Goal: Task Accomplishment & Management: Manage account settings

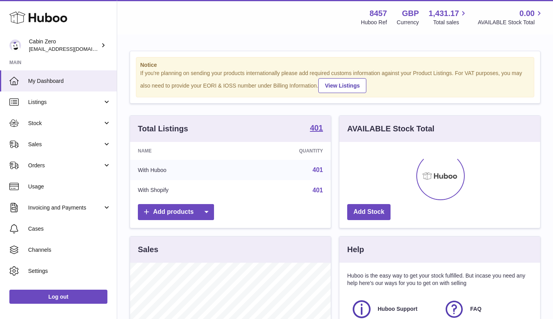
scroll to position [122, 201]
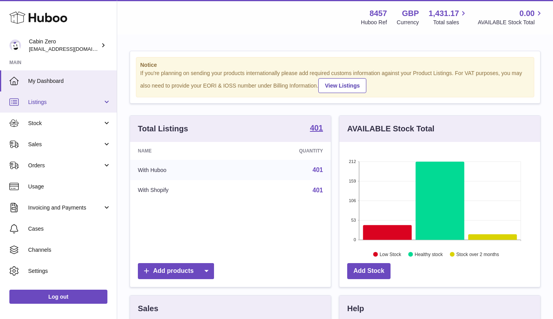
click at [105, 101] on link "Listings" at bounding box center [58, 101] width 117 height 21
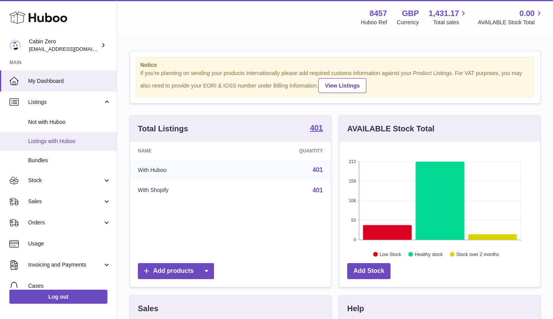
click at [79, 140] on span "Listings with Huboo" at bounding box center [69, 140] width 83 height 7
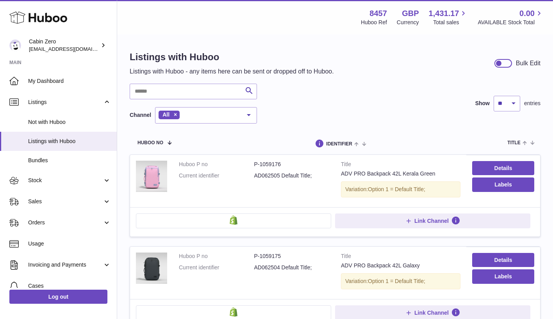
click at [506, 64] on div at bounding box center [503, 63] width 18 height 9
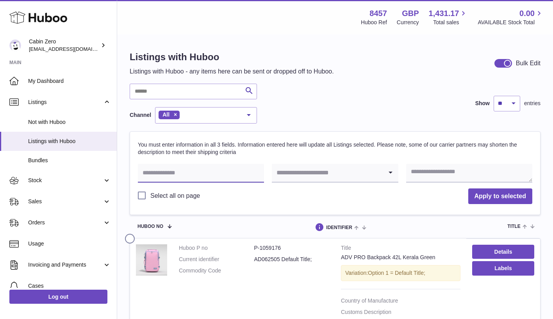
click at [214, 167] on input "text" at bounding box center [201, 173] width 126 height 19
select select "**"
click at [221, 173] on input "text" at bounding box center [201, 173] width 126 height 19
paste input "**********"
type input "**********"
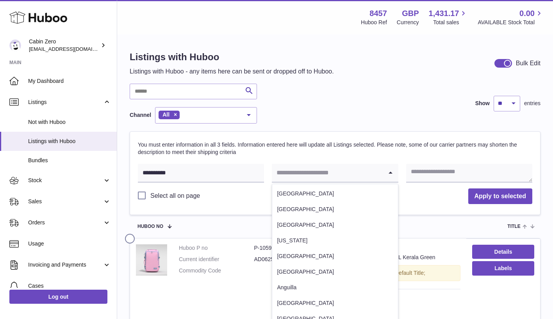
click at [319, 172] on input "Search for option" at bounding box center [327, 173] width 111 height 18
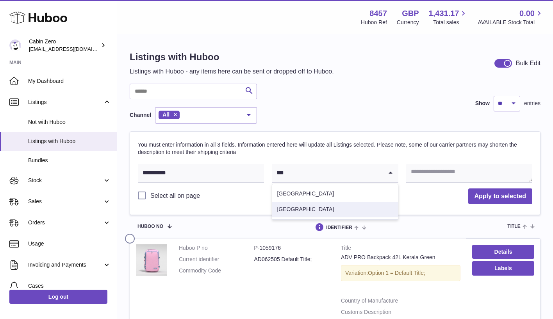
click at [328, 207] on li "[GEOGRAPHIC_DATA]" at bounding box center [334, 209] width 125 height 16
type input "***"
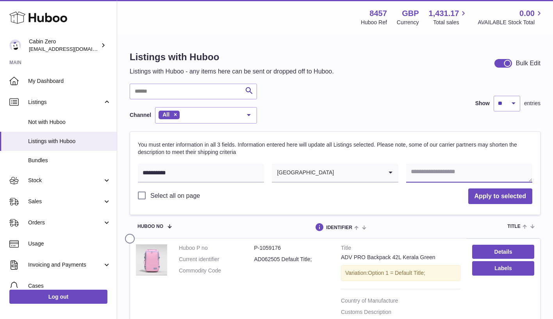
click at [453, 168] on textarea at bounding box center [469, 173] width 126 height 19
paste textarea "**********"
type textarea "**********"
click at [130, 236] on label at bounding box center [131, 237] width 12 height 6
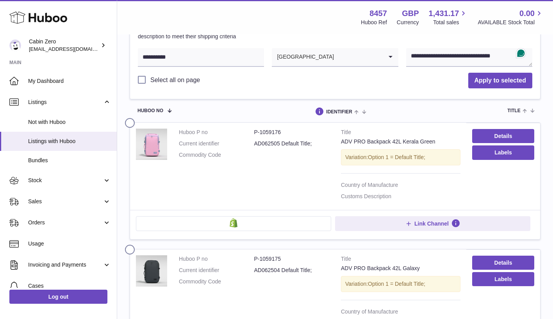
scroll to position [137, 0]
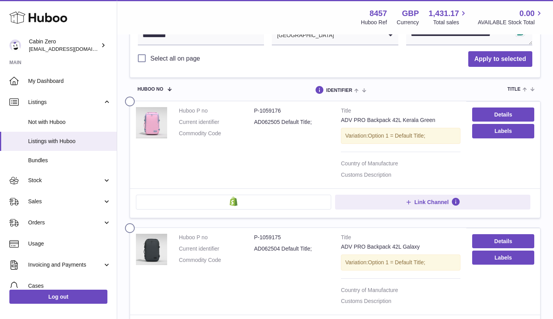
click at [127, 225] on label at bounding box center [131, 226] width 12 height 6
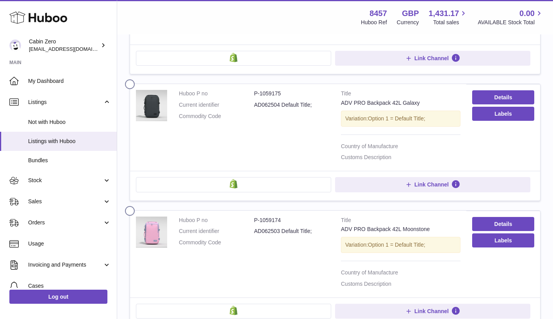
click at [131, 207] on label at bounding box center [131, 209] width 12 height 6
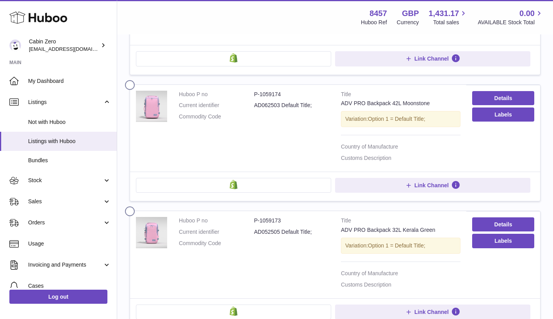
click at [131, 206] on label at bounding box center [131, 209] width 12 height 6
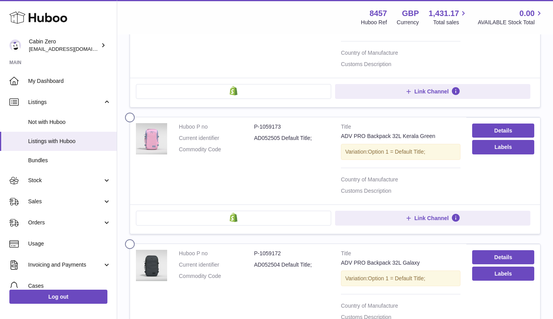
click at [132, 239] on label at bounding box center [131, 242] width 12 height 6
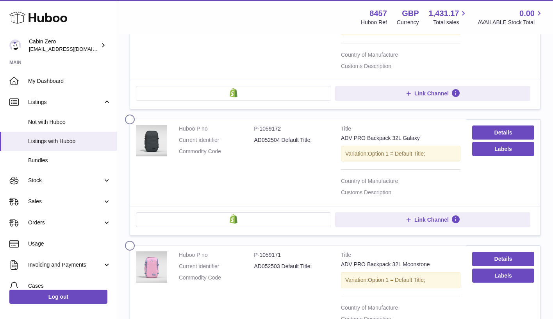
click at [132, 241] on label at bounding box center [131, 244] width 12 height 6
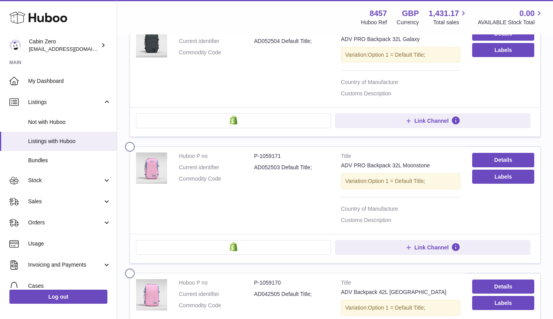
click at [132, 268] on label at bounding box center [131, 271] width 12 height 6
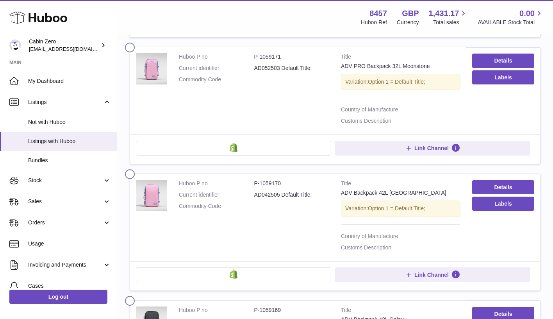
scroll to position [869, 0]
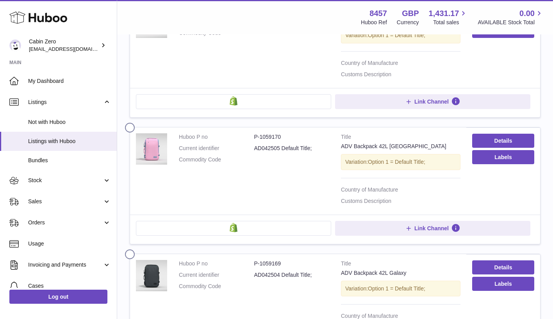
click at [133, 249] on label at bounding box center [131, 252] width 12 height 6
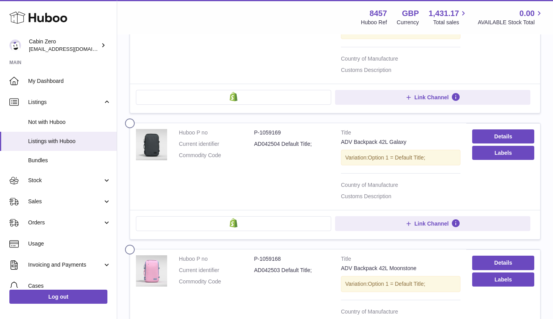
click at [133, 244] on label at bounding box center [131, 247] width 12 height 6
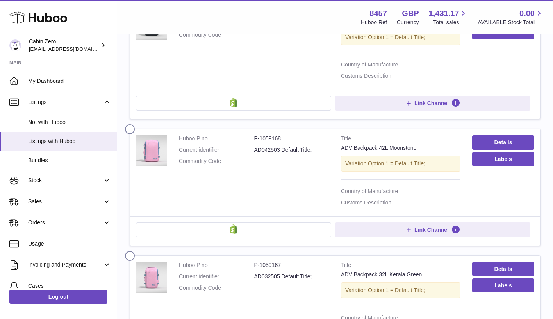
click at [132, 251] on label at bounding box center [131, 254] width 12 height 6
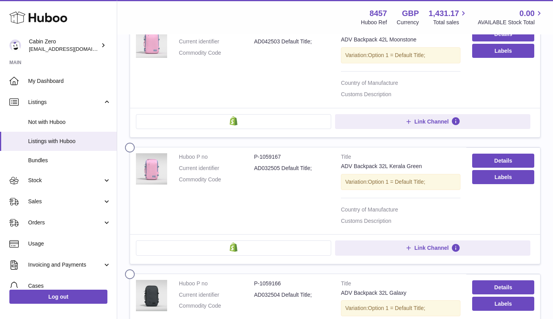
scroll to position [1303, 0]
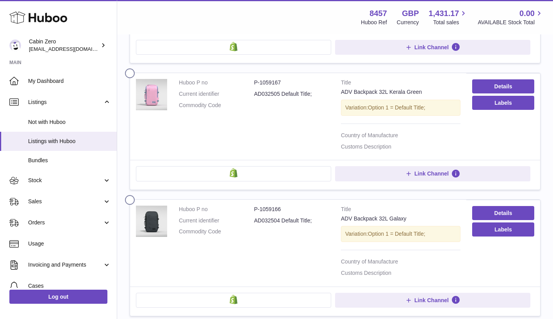
click at [133, 195] on label at bounding box center [131, 198] width 12 height 6
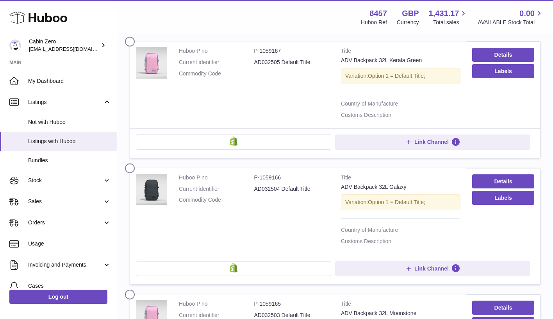
scroll to position [1456, 0]
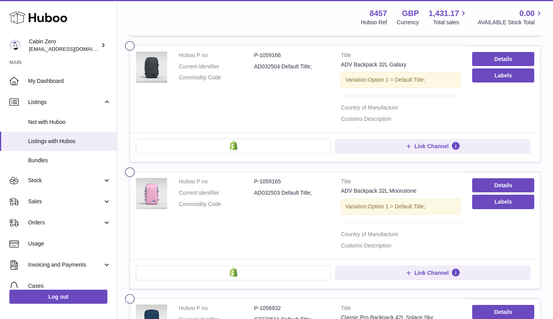
click at [131, 167] on label at bounding box center [131, 170] width 12 height 6
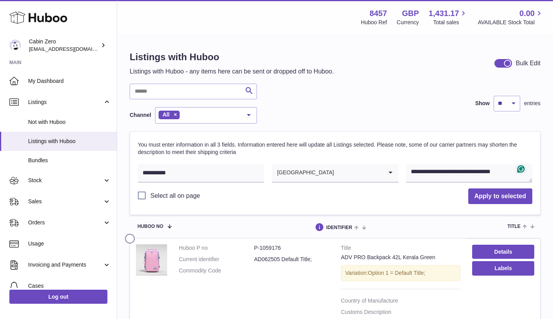
scroll to position [0, 0]
click at [491, 196] on button "Apply to selected" at bounding box center [500, 196] width 64 height 16
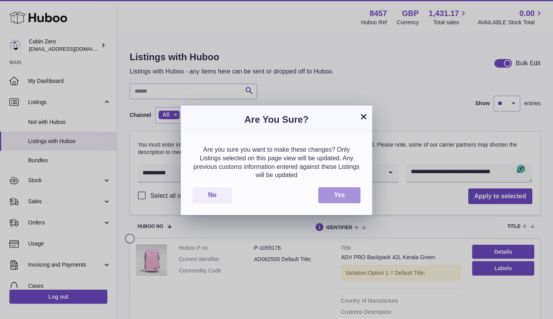
click at [348, 192] on button "Yes" at bounding box center [339, 195] width 42 height 16
